Goal: Task Accomplishment & Management: Use online tool/utility

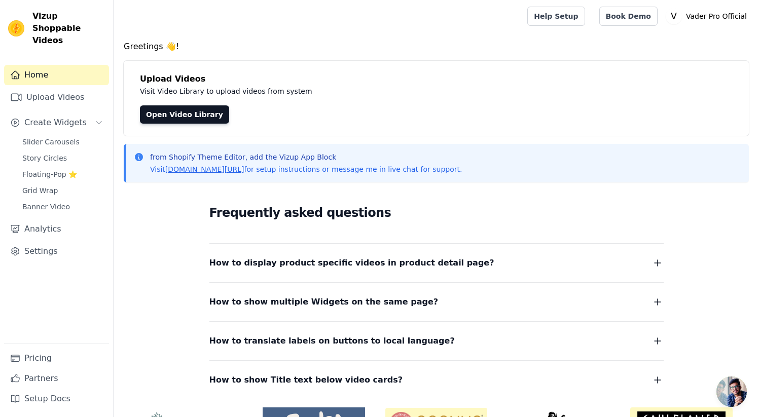
click at [735, 391] on span "Open chat" at bounding box center [731, 392] width 30 height 30
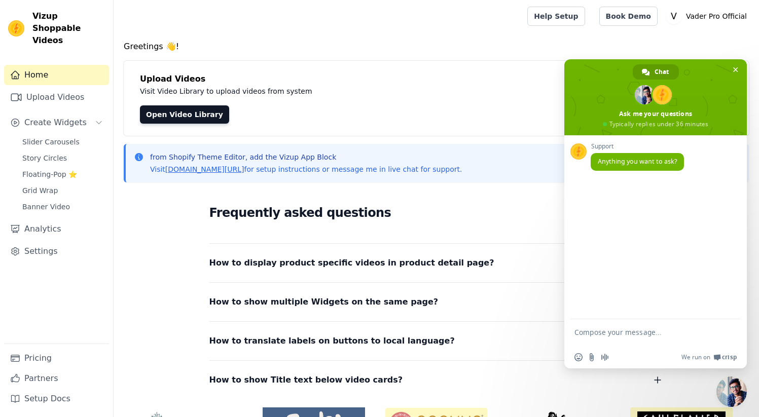
click at [627, 336] on textarea "Compose your message..." at bounding box center [644, 337] width 140 height 18
type textarea "Hi"
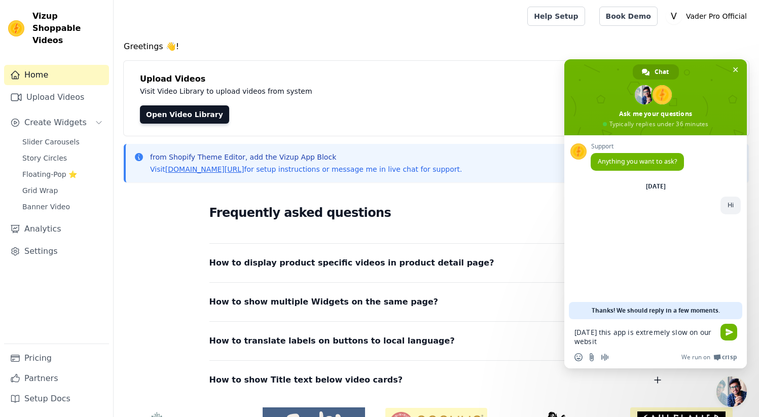
type textarea "[DATE] this app is extremely slow on our website"
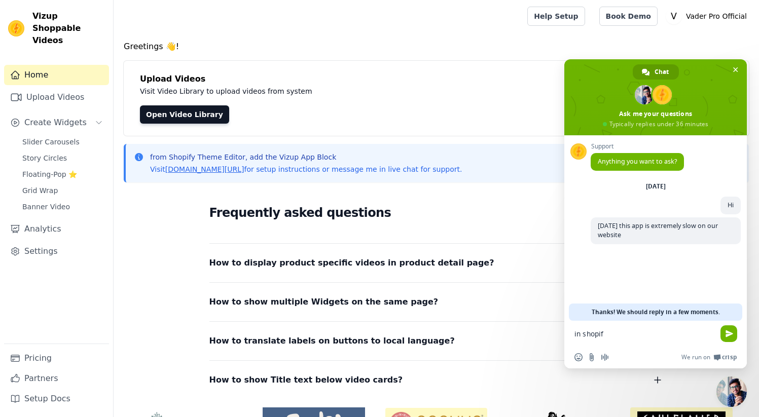
type textarea "in shopify"
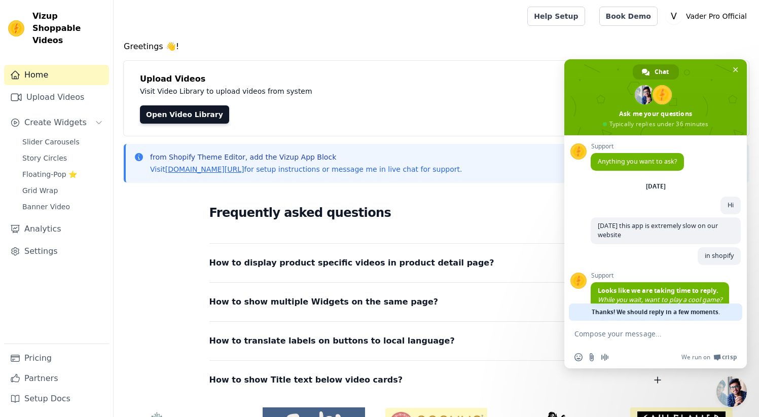
scroll to position [41, 0]
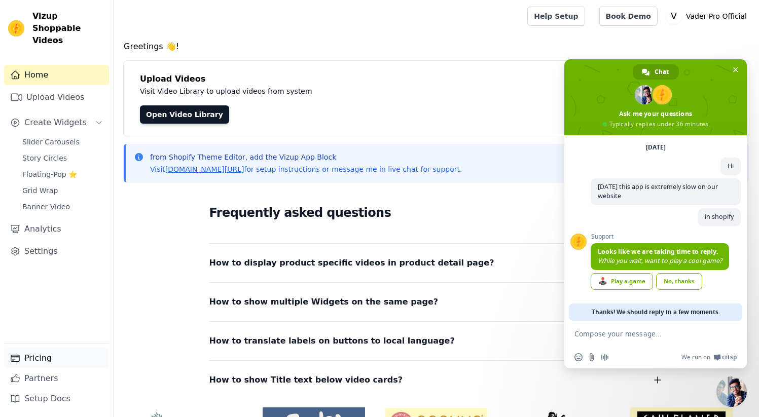
click at [44, 360] on link "Pricing" at bounding box center [56, 358] width 105 height 20
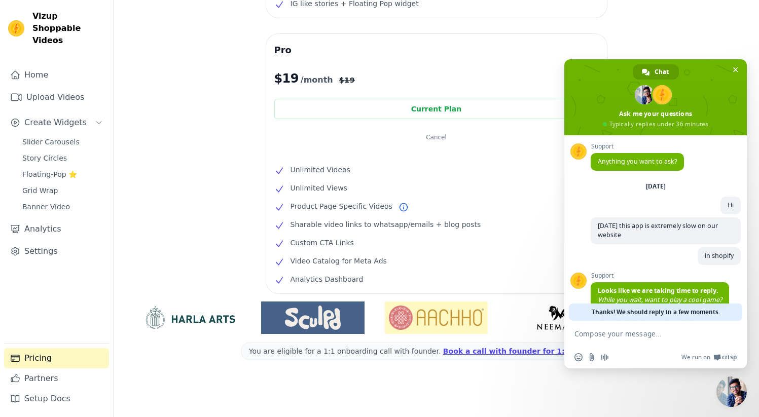
scroll to position [41, 0]
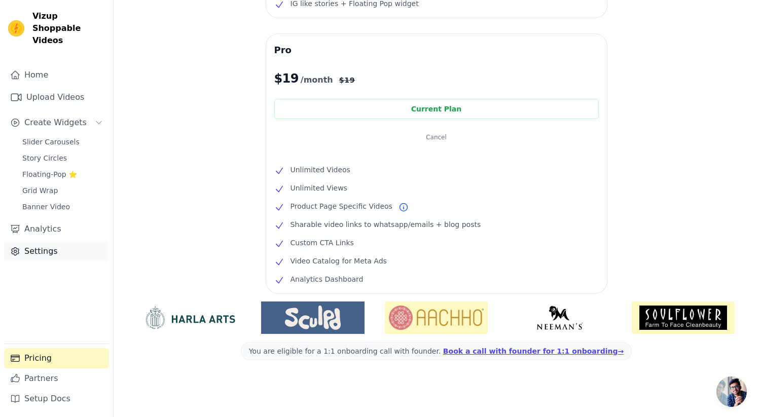
click at [48, 241] on link "Settings" at bounding box center [56, 251] width 105 height 20
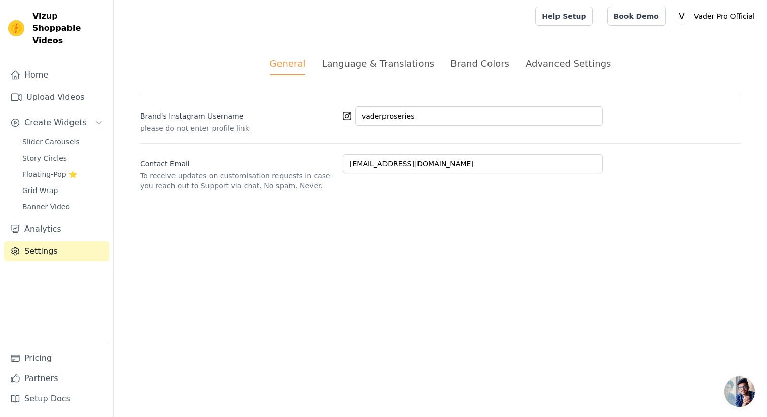
click at [561, 67] on div "Advanced Settings" at bounding box center [567, 64] width 85 height 14
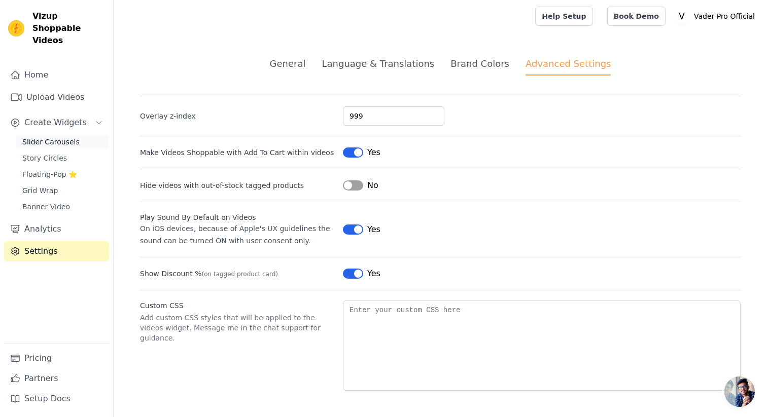
click at [62, 137] on span "Slider Carousels" at bounding box center [50, 142] width 57 height 10
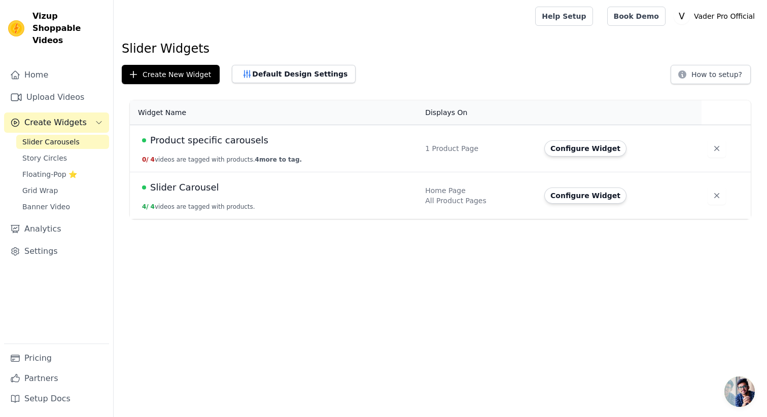
click at [181, 140] on span "Product specific carousels" at bounding box center [209, 140] width 118 height 14
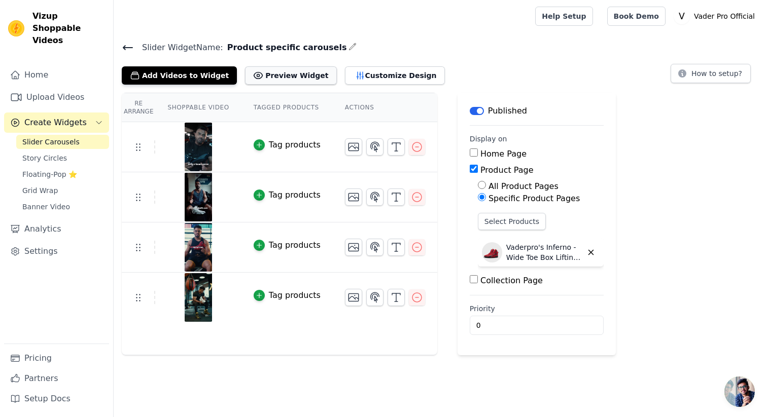
click at [281, 68] on button "Preview Widget" at bounding box center [290, 75] width 91 height 18
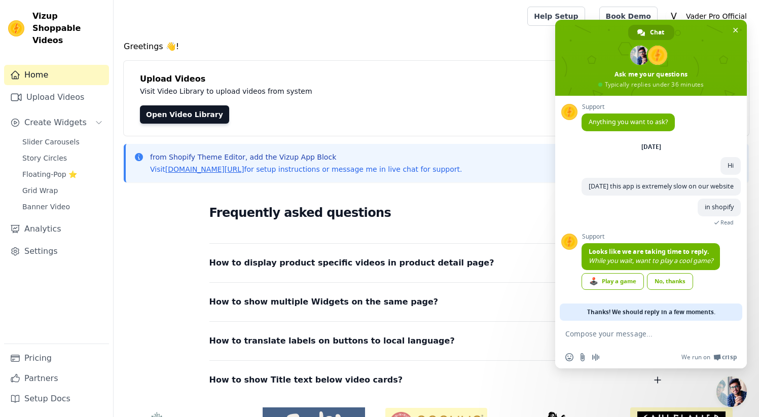
scroll to position [41, 0]
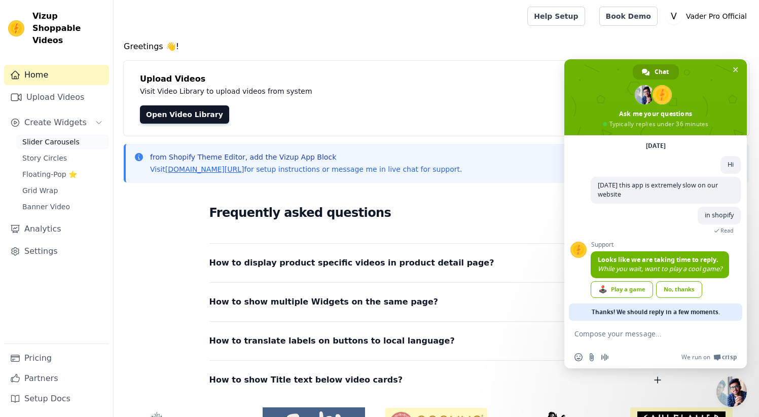
click at [69, 137] on span "Slider Carousels" at bounding box center [50, 142] width 57 height 10
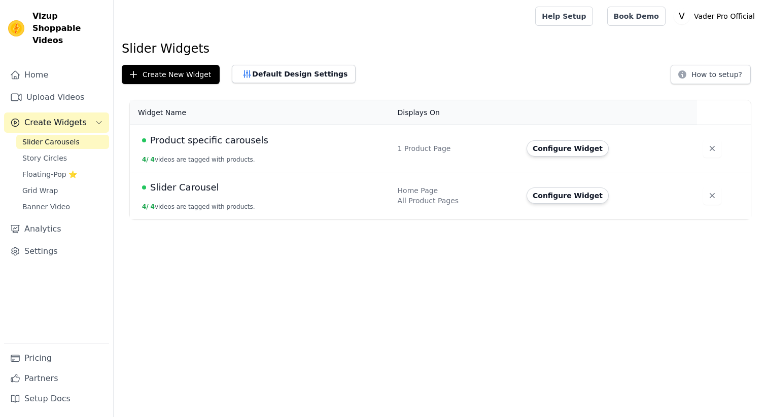
click at [206, 140] on span "Product specific carousels" at bounding box center [209, 140] width 118 height 14
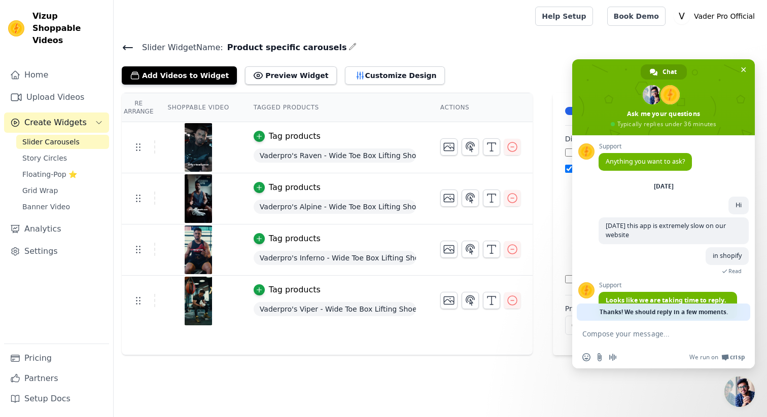
scroll to position [41, 0]
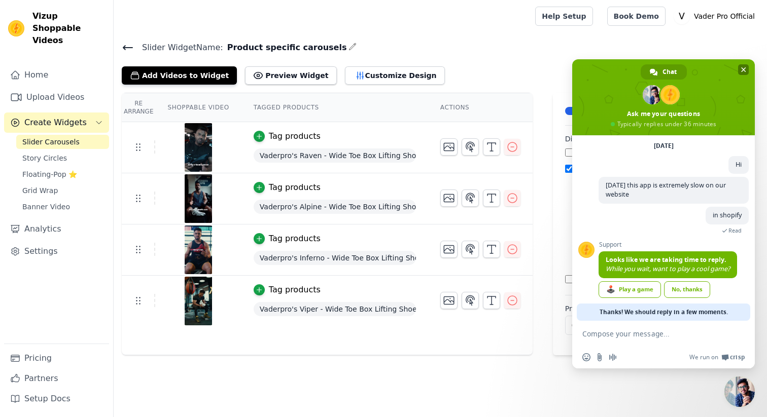
click at [742, 70] on span "Close chat" at bounding box center [743, 69] width 5 height 5
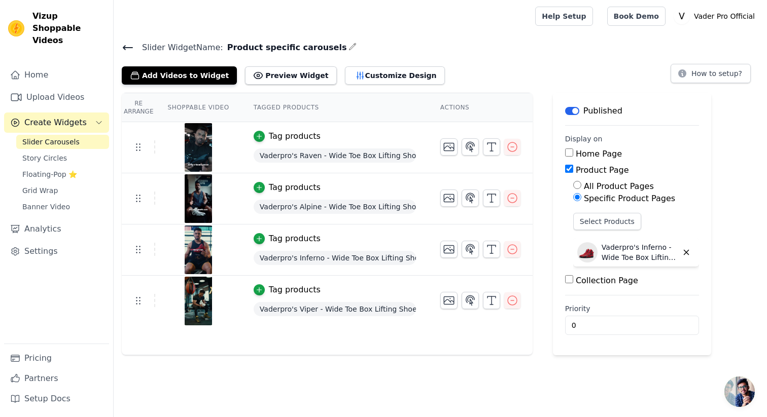
click at [314, 155] on span "Vaderpro's Raven - Wide Toe Box Lifting Shoes" at bounding box center [334, 156] width 162 height 14
click at [258, 133] on icon "button" at bounding box center [259, 136] width 7 height 7
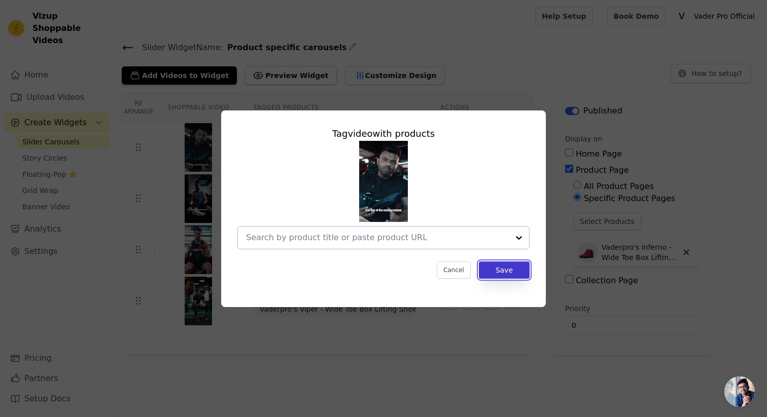
click at [515, 273] on button "Save" at bounding box center [504, 270] width 51 height 17
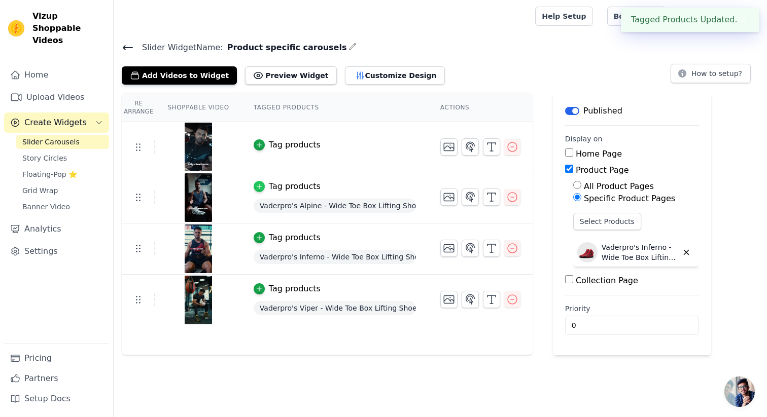
click at [259, 186] on icon "button" at bounding box center [259, 187] width 5 height 5
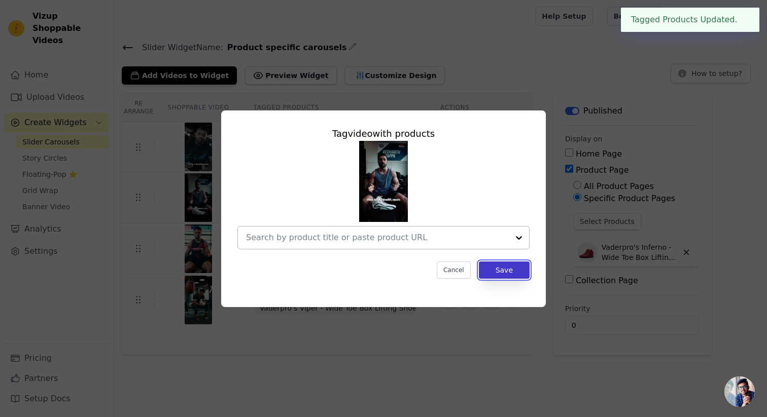
click at [517, 277] on button "Save" at bounding box center [504, 270] width 51 height 17
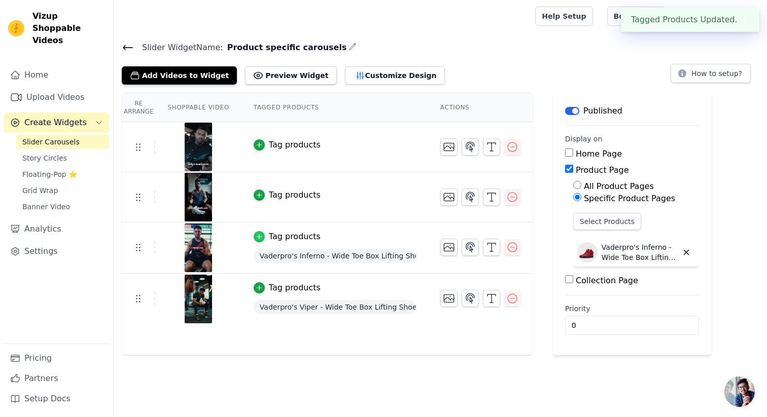
click at [262, 236] on icon "button" at bounding box center [259, 236] width 7 height 7
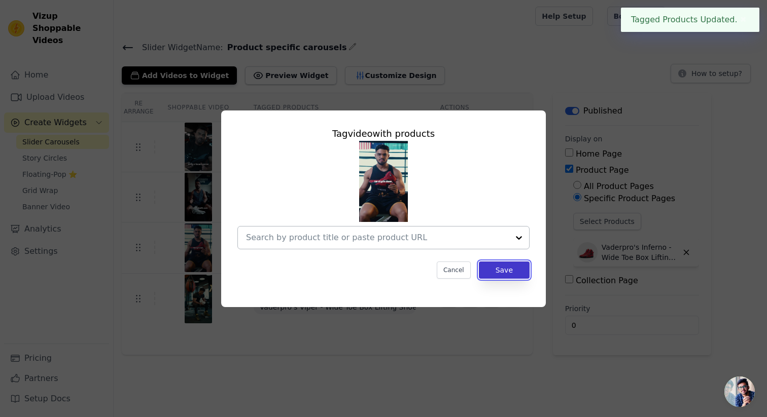
click at [513, 269] on button "Save" at bounding box center [504, 270] width 51 height 17
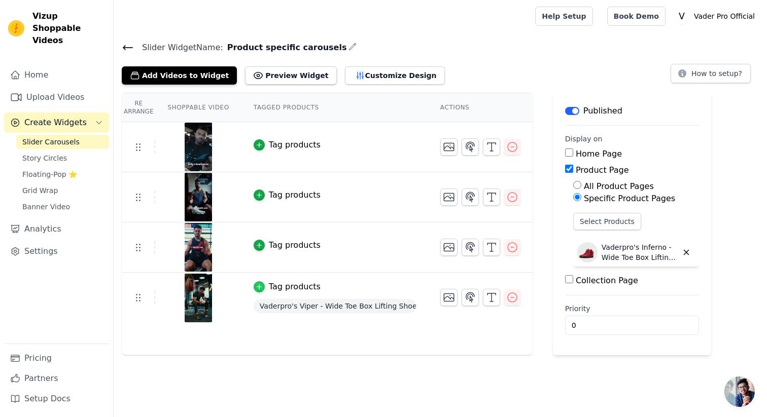
click at [262, 286] on icon "button" at bounding box center [259, 286] width 7 height 7
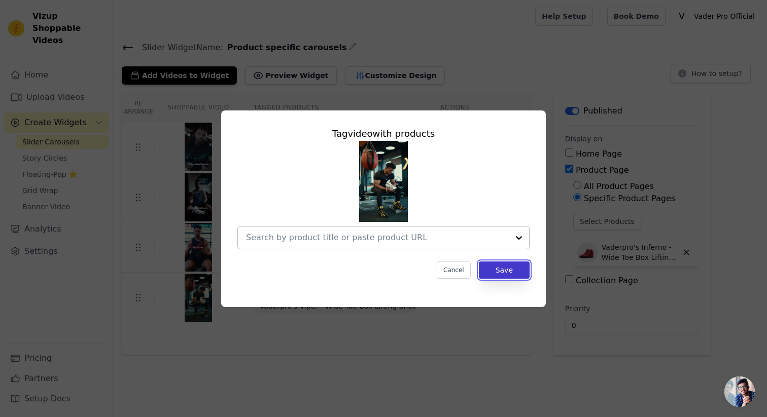
click at [526, 275] on button "Save" at bounding box center [504, 270] width 51 height 17
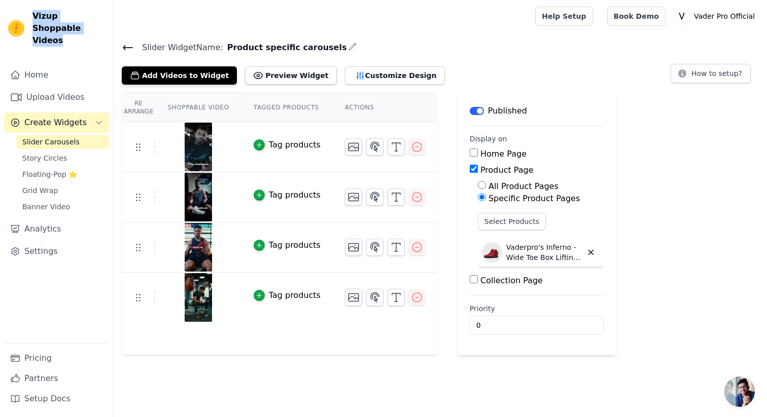
drag, startPoint x: 66, startPoint y: 28, endPoint x: 31, endPoint y: 15, distance: 37.2
click at [31, 15] on div "Vizup Shoppable Videos" at bounding box center [56, 28] width 113 height 37
copy span "Vizup Shoppable Videos"
